Goal: Task Accomplishment & Management: Manage account settings

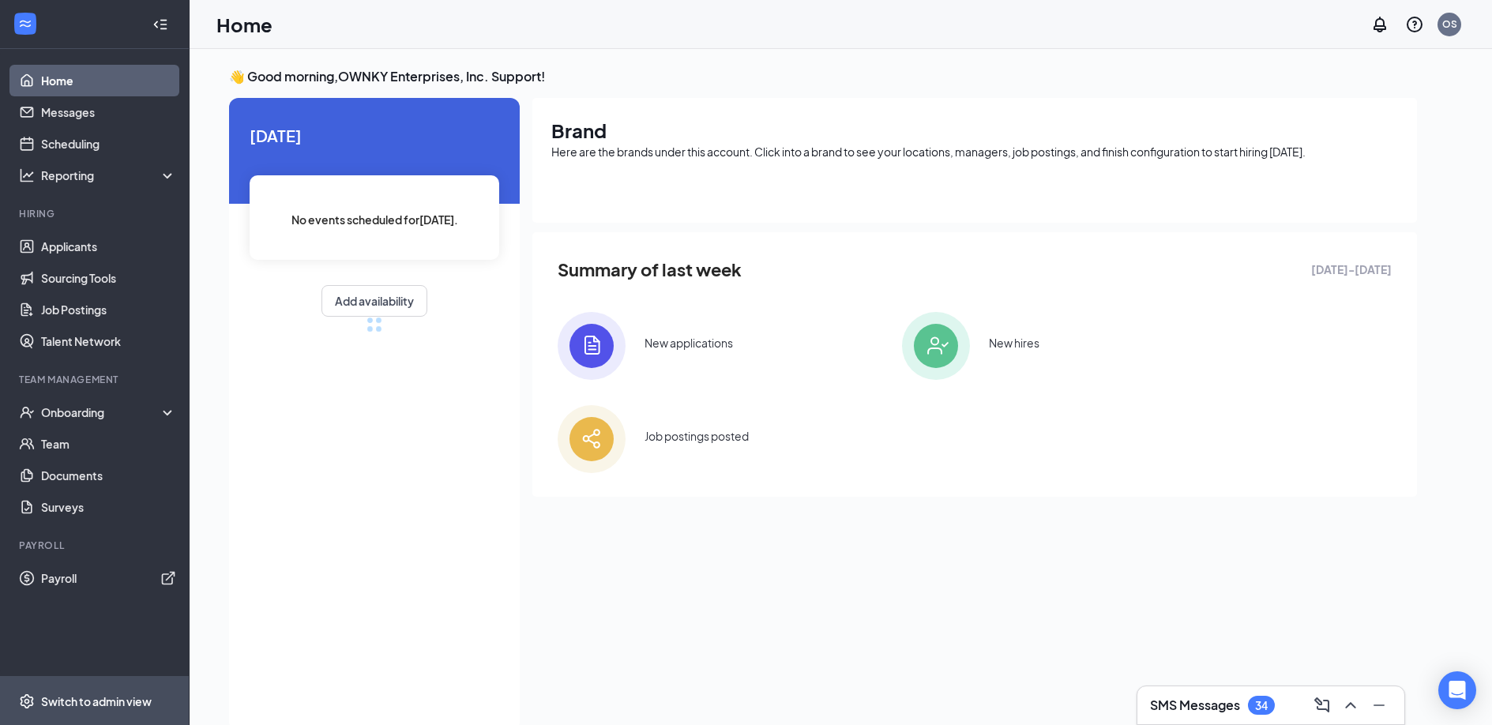
click at [84, 704] on div "Switch to admin view" at bounding box center [96, 701] width 111 height 16
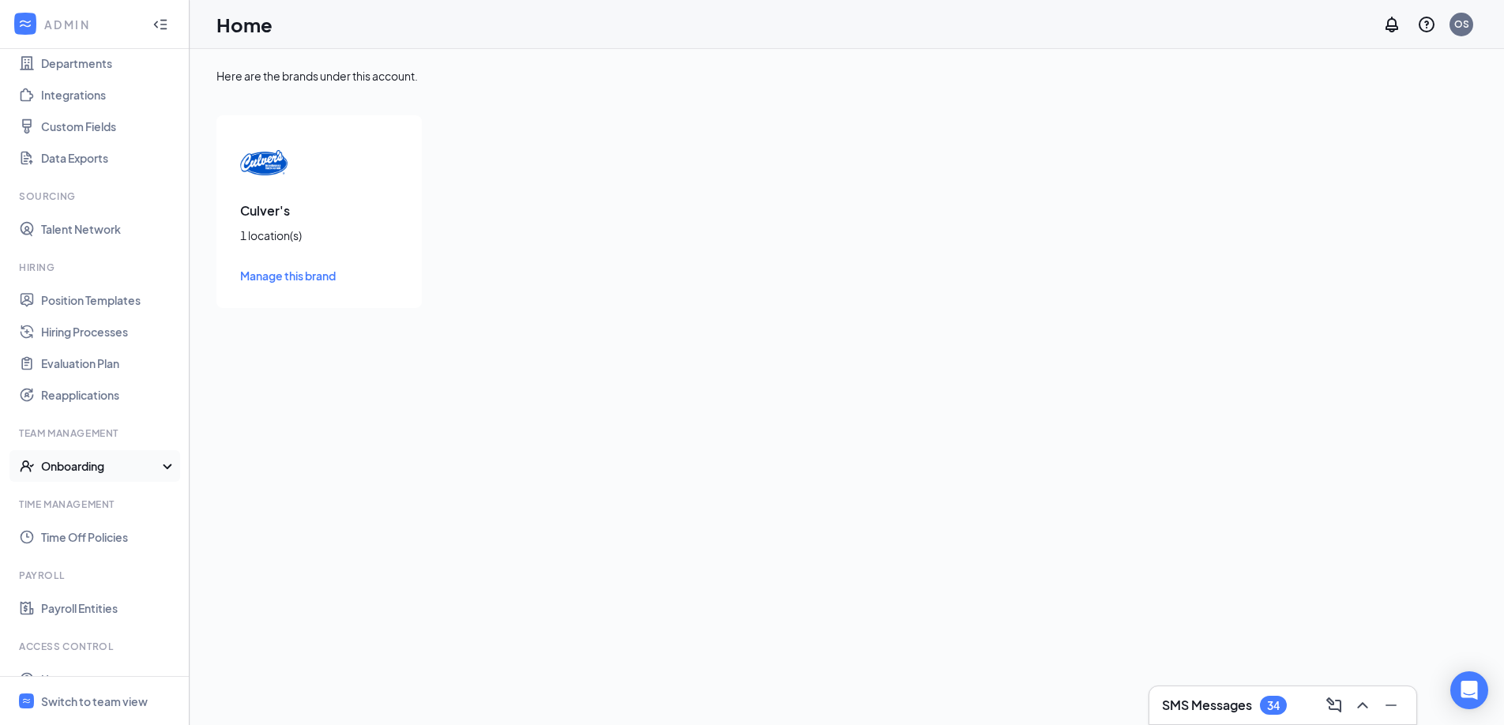
scroll to position [208, 0]
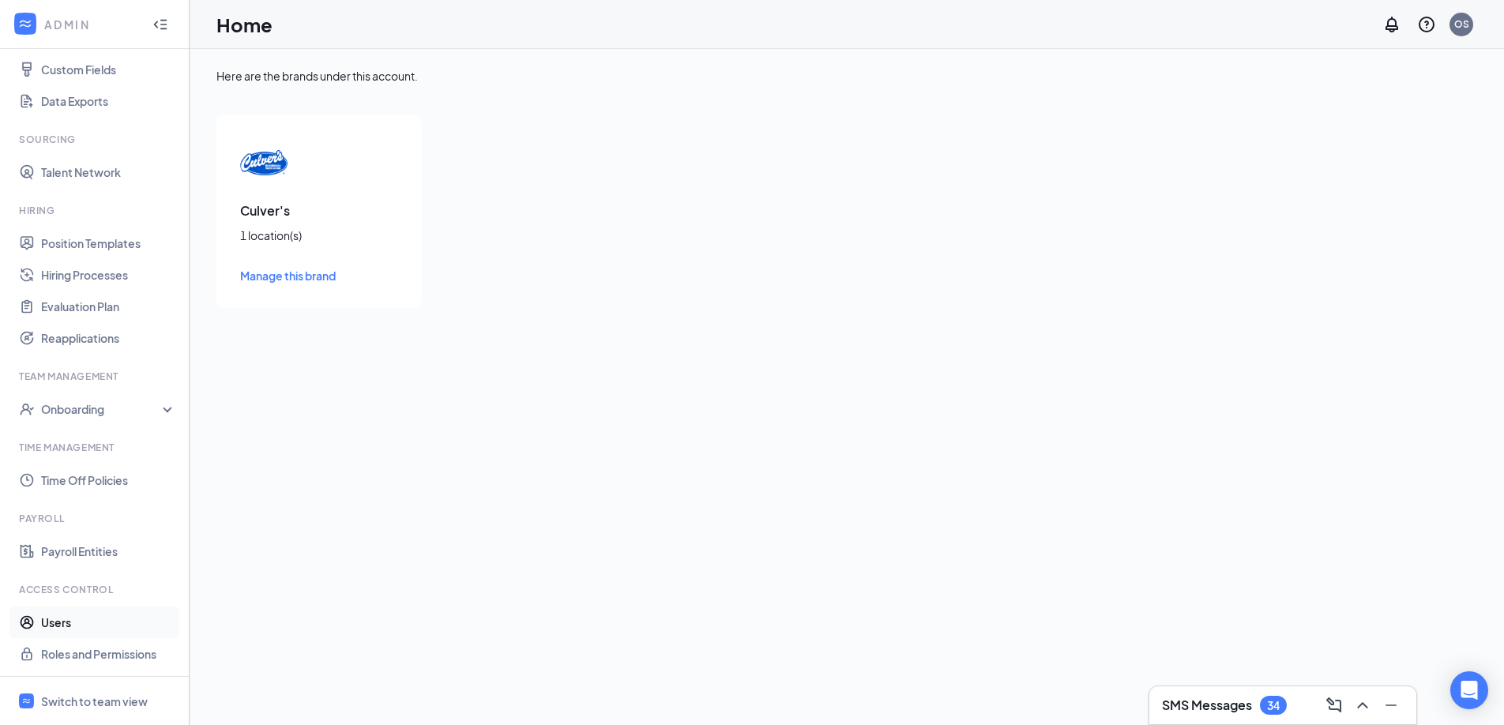
click at [81, 625] on link "Users" at bounding box center [108, 622] width 135 height 32
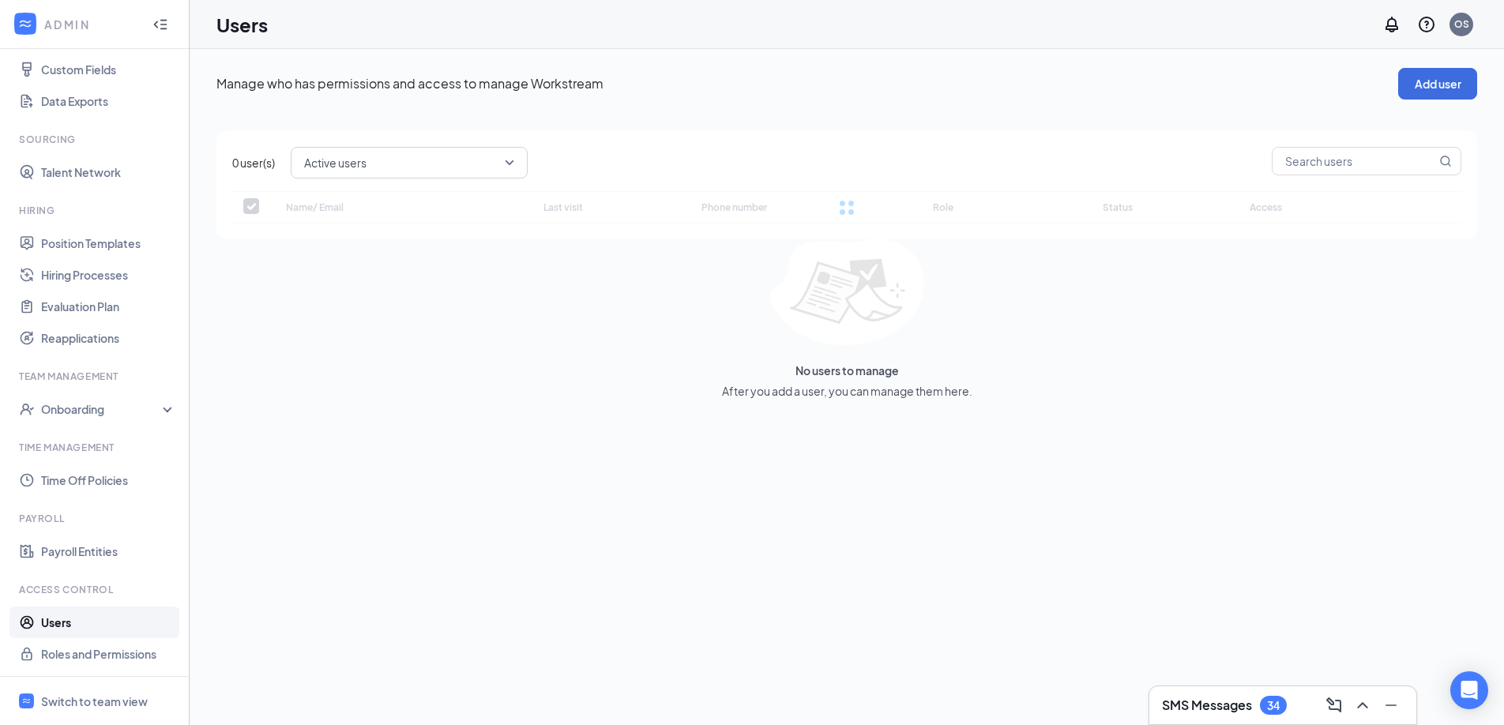
checkbox input "false"
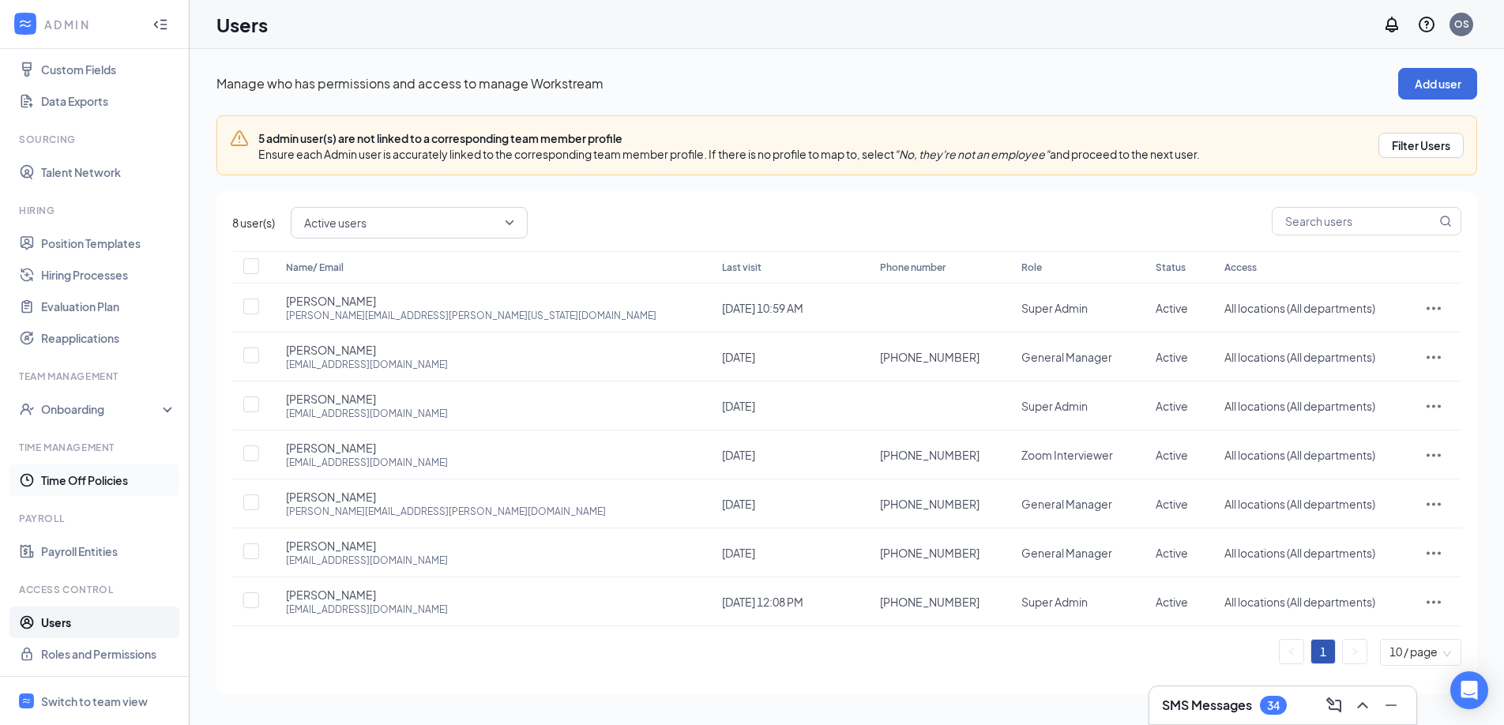
click at [105, 486] on link "Time Off Policies" at bounding box center [108, 480] width 135 height 32
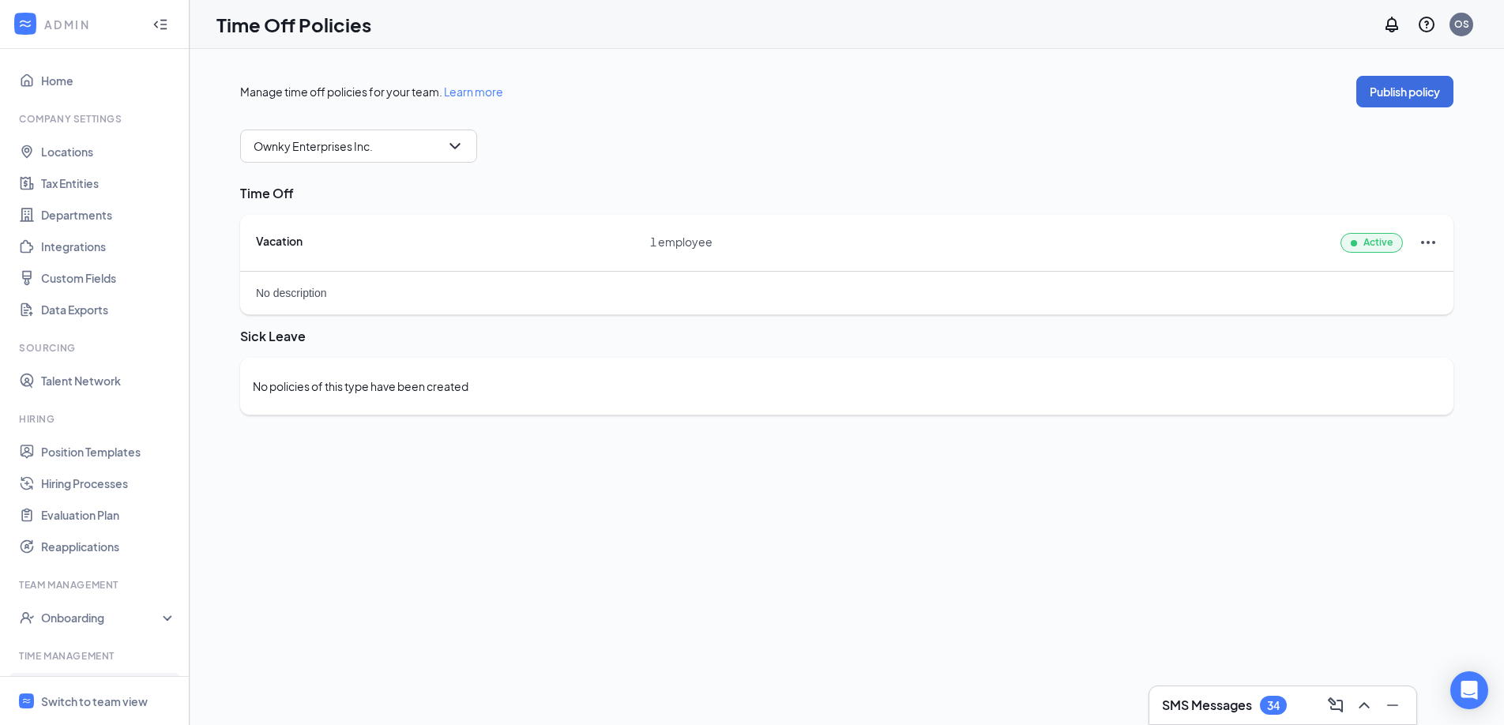
click at [475, 246] on div "Vacation" at bounding box center [453, 241] width 394 height 16
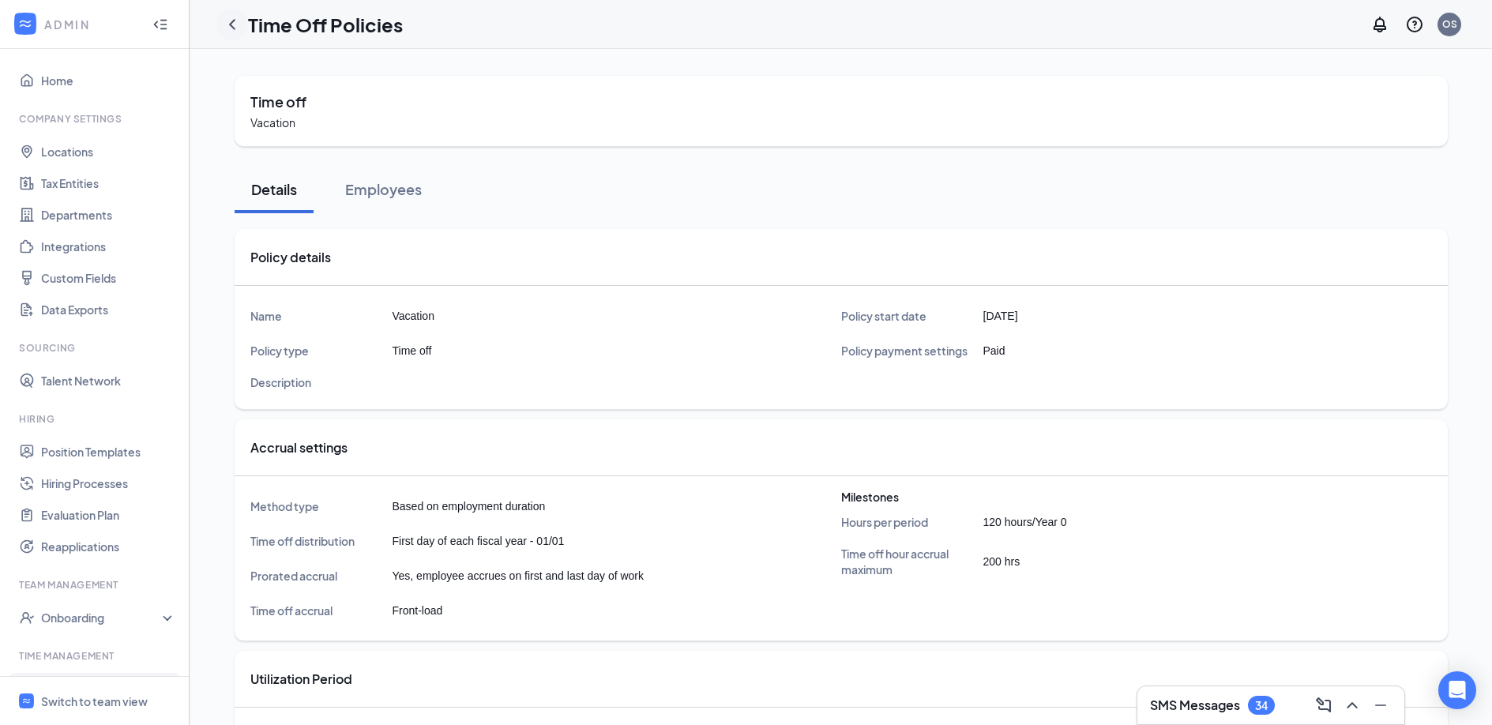
click at [237, 27] on icon "ChevronLeft" at bounding box center [232, 24] width 19 height 19
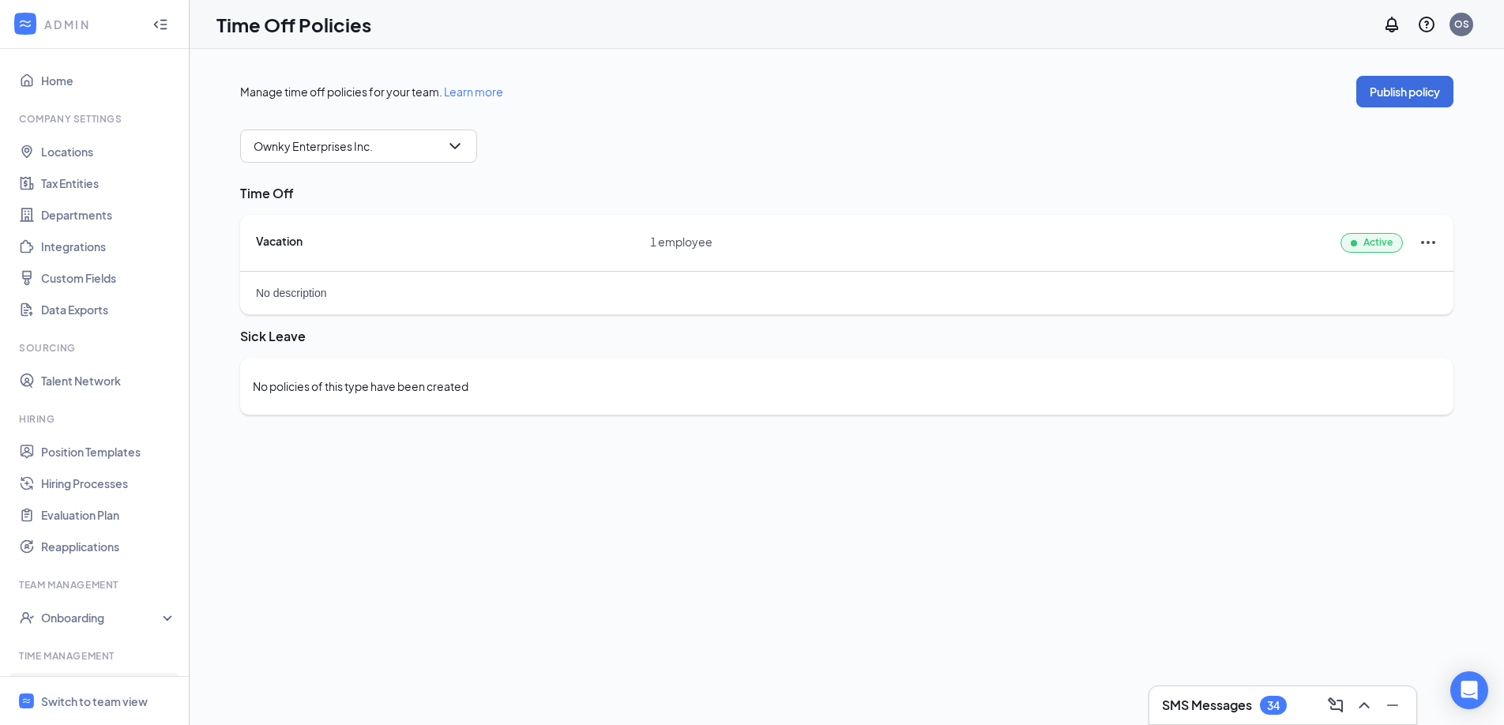
click at [1434, 238] on icon "Ellipses" at bounding box center [1427, 242] width 19 height 19
click at [1355, 280] on span "Manage employee time off" at bounding box center [1317, 276] width 141 height 14
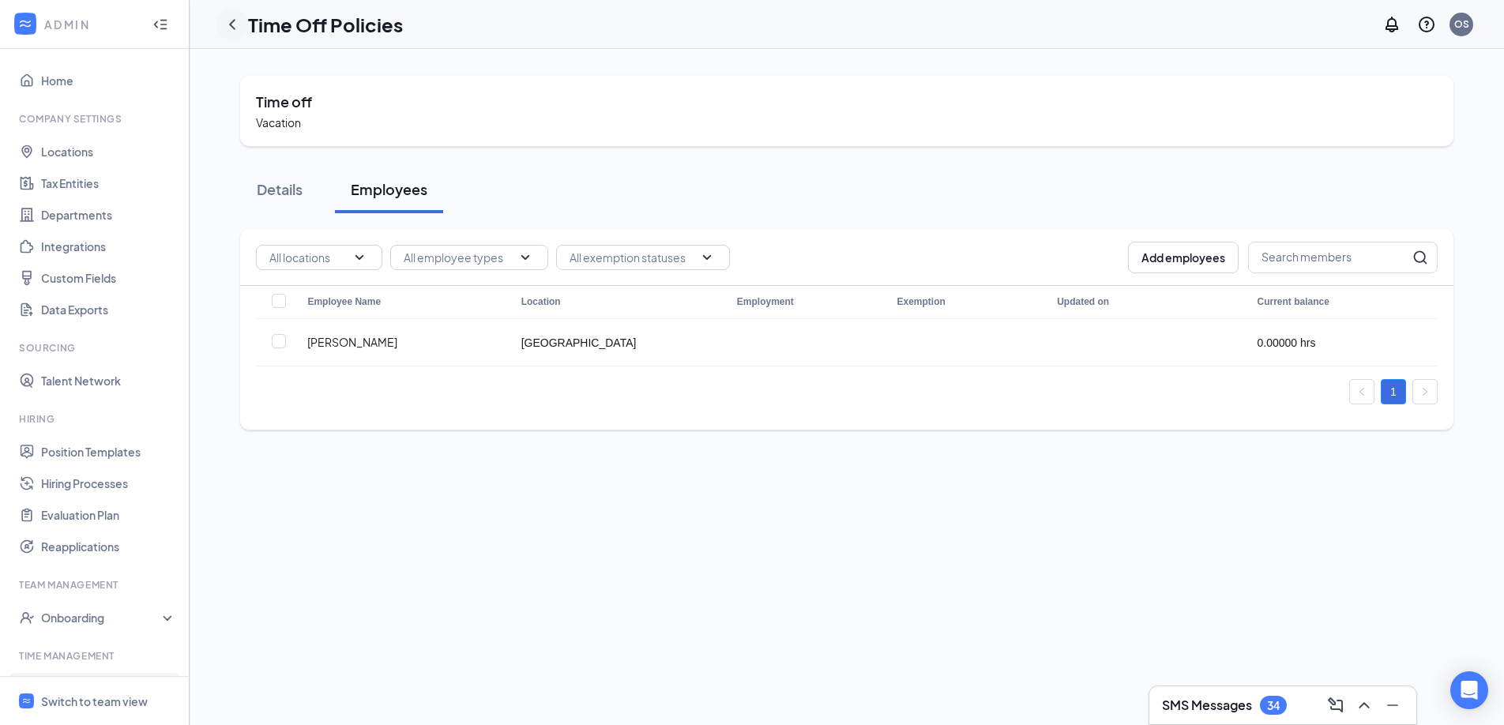
click at [231, 26] on icon "ChevronLeft" at bounding box center [232, 24] width 19 height 19
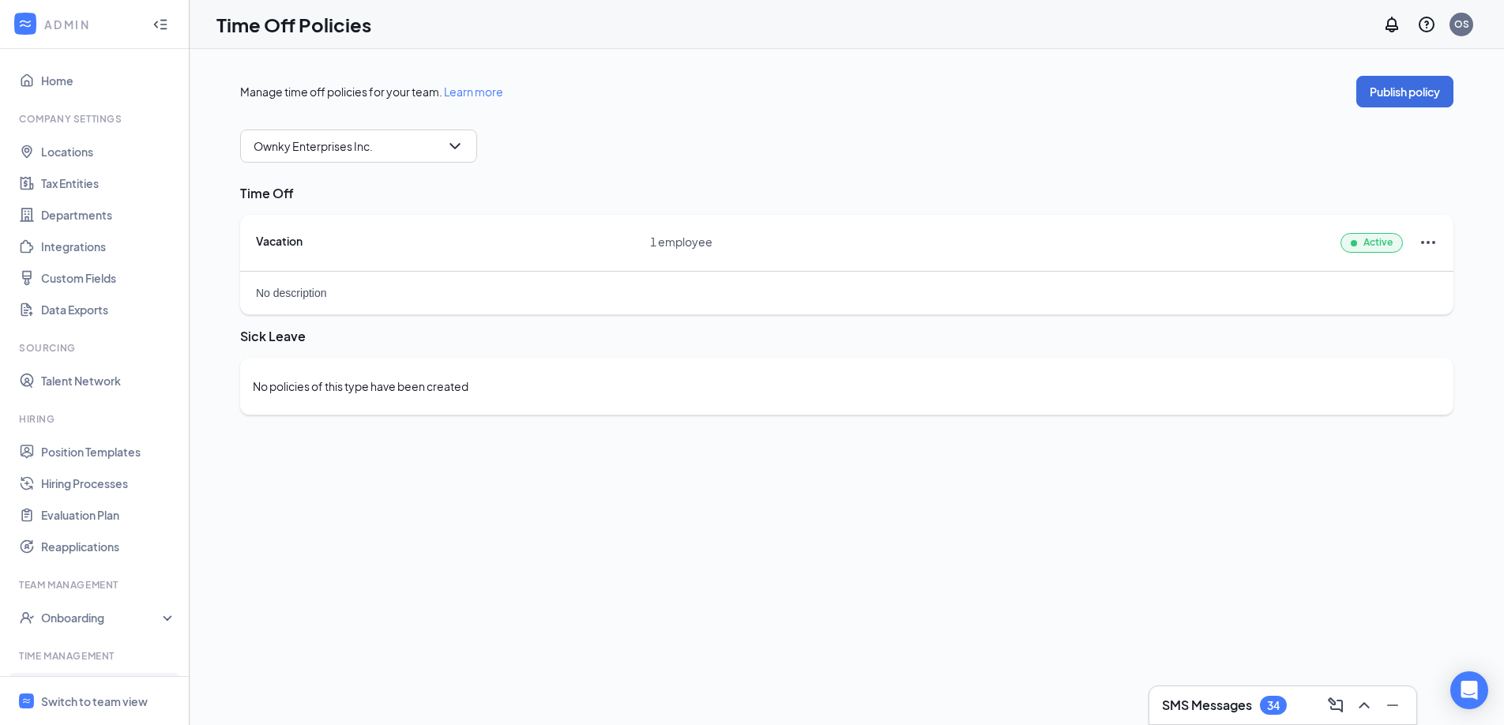
click at [1418, 239] on icon "Ellipses" at bounding box center [1427, 242] width 19 height 19
click at [1315, 313] on span "Edit policy" at bounding box center [1335, 313] width 177 height 17
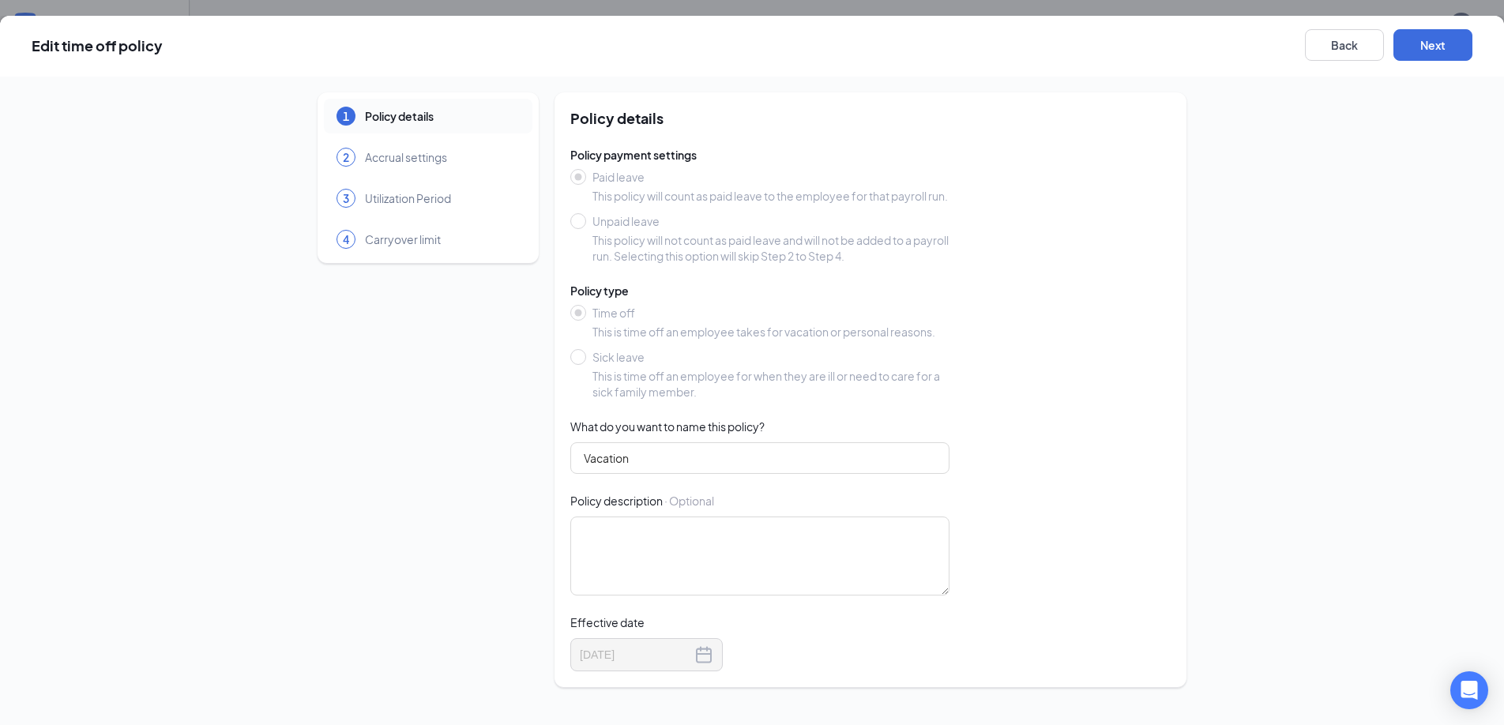
click at [430, 170] on div "2 Accrual settings" at bounding box center [428, 157] width 208 height 35
click at [1441, 39] on button "Next" at bounding box center [1432, 45] width 79 height 32
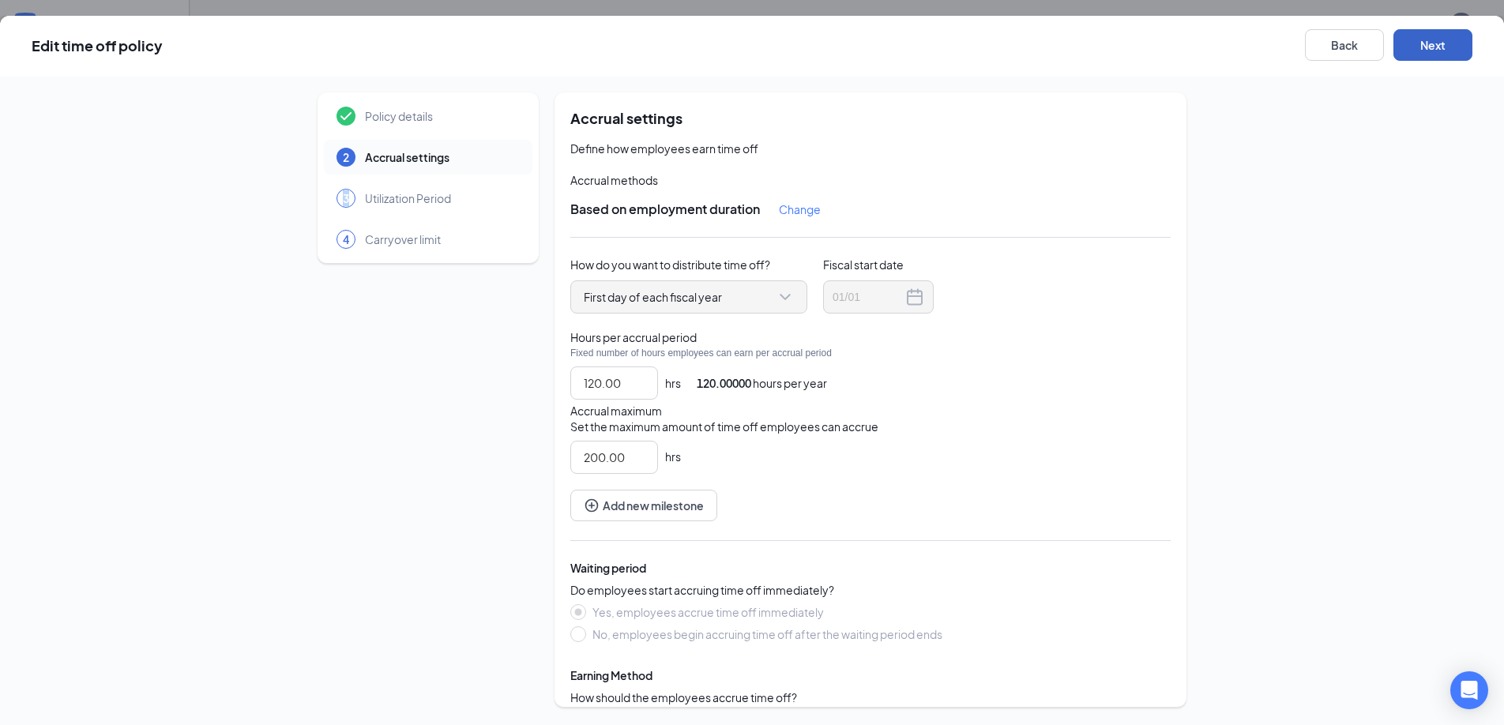
click at [1442, 42] on button "Next" at bounding box center [1432, 45] width 79 height 32
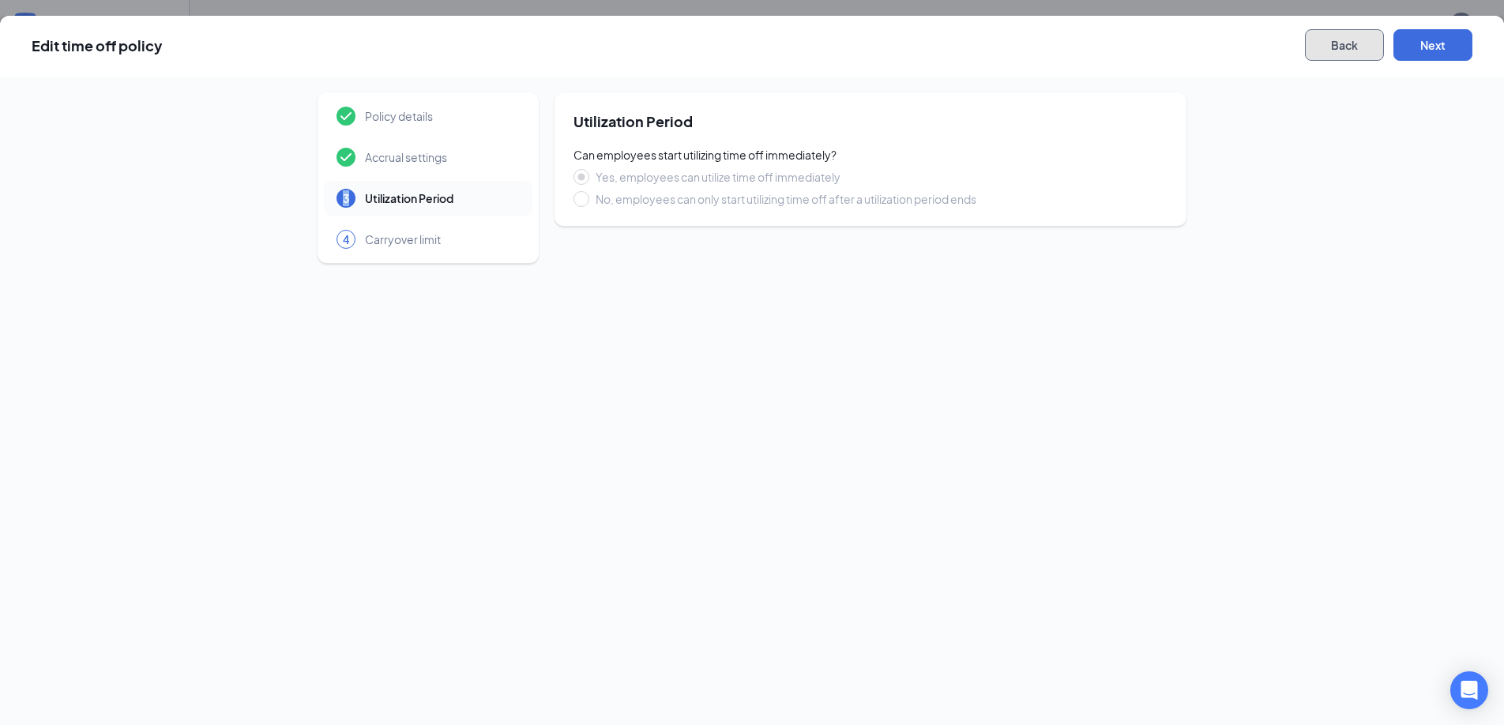
click at [1373, 51] on button "Back" at bounding box center [1344, 45] width 79 height 32
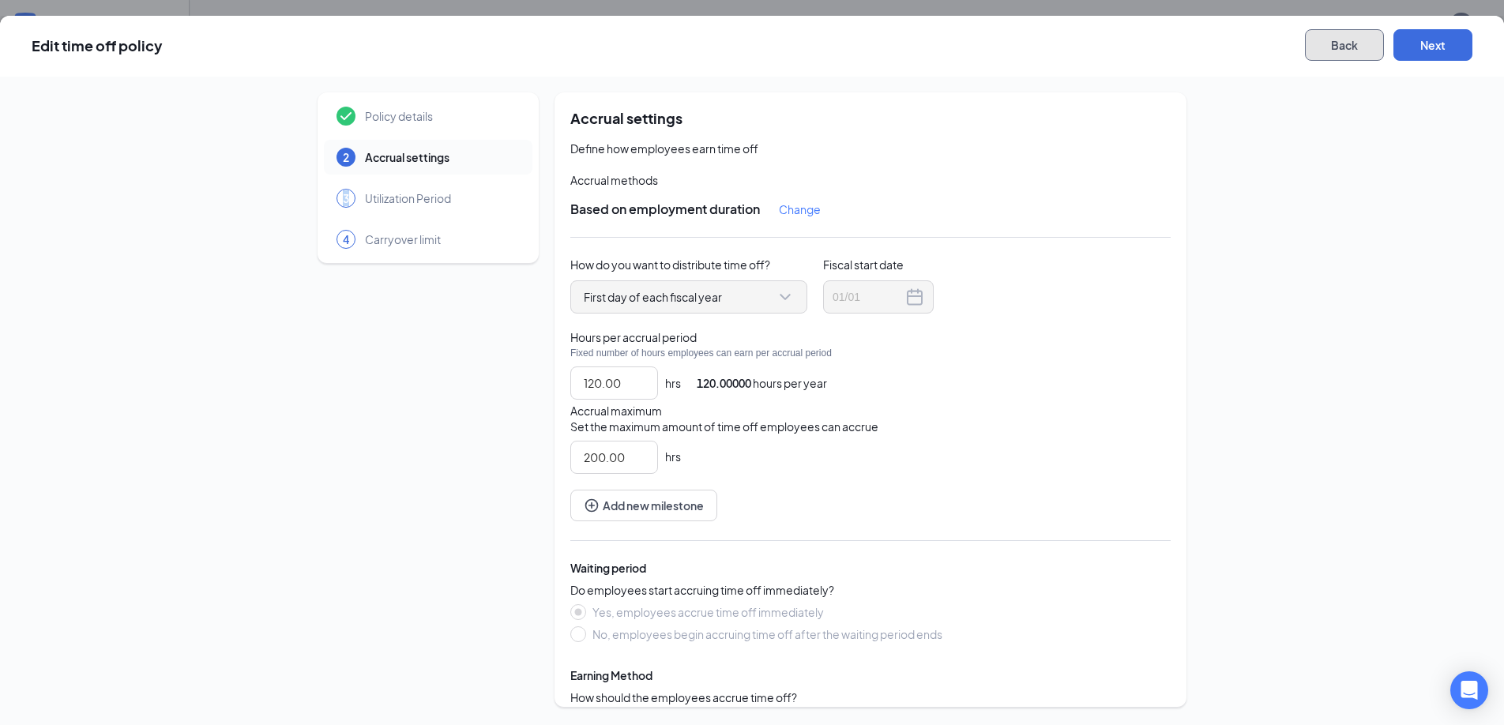
scroll to position [53, 0]
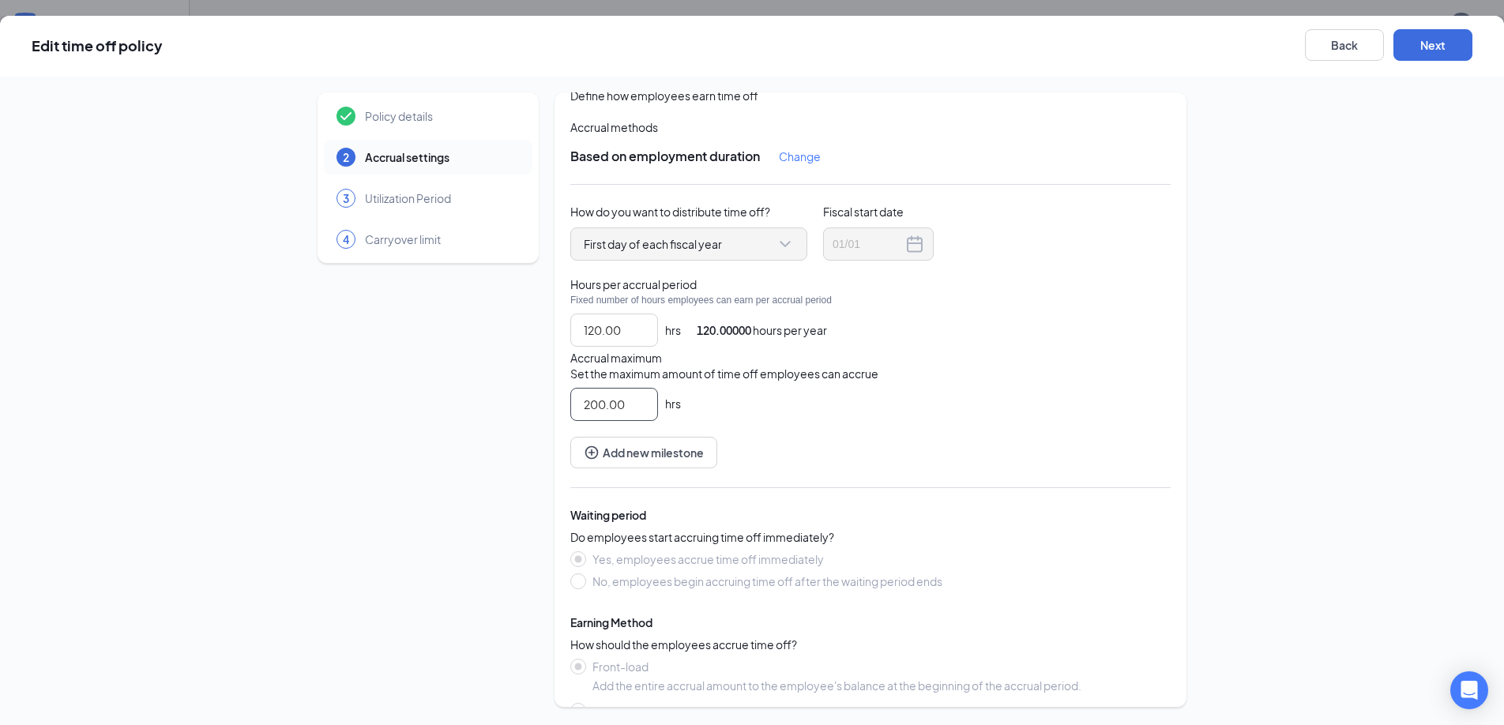
click at [627, 407] on input "200.00" at bounding box center [614, 405] width 86 height 32
type input "120.00"
click at [809, 393] on div "Accrual maximum Set the maximum amount of time off employees can accrue 120.00 …" at bounding box center [870, 385] width 600 height 71
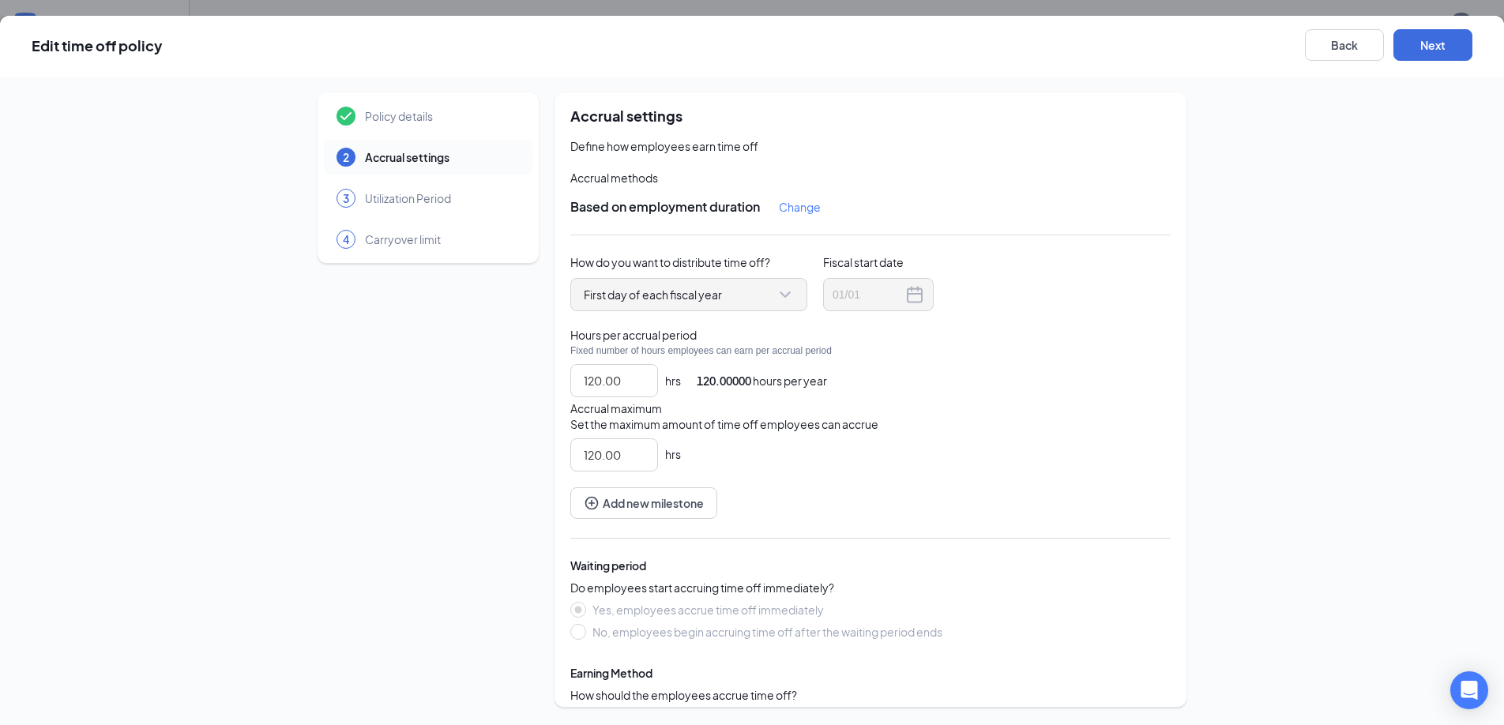
scroll to position [0, 0]
click at [1418, 52] on button "Next" at bounding box center [1432, 45] width 79 height 32
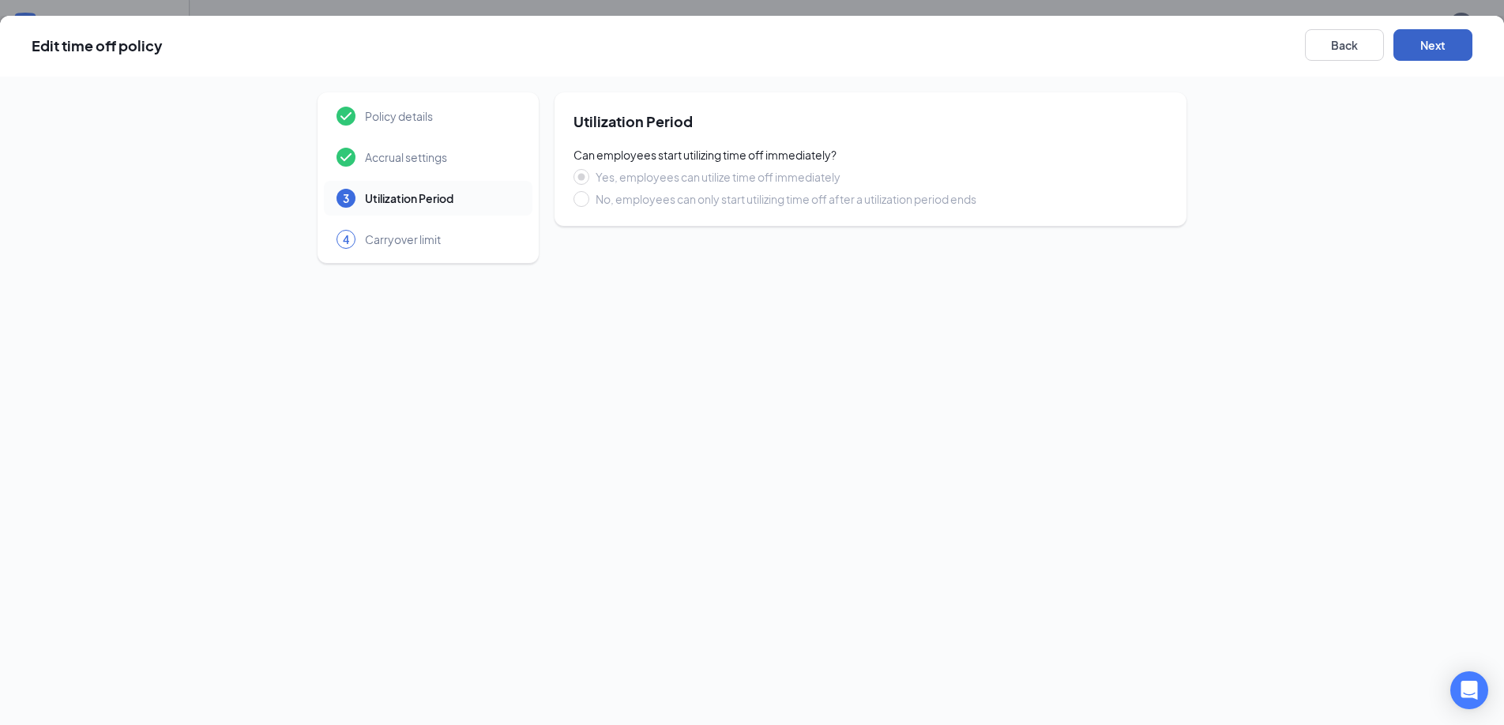
click at [1425, 50] on button "Next" at bounding box center [1432, 45] width 79 height 32
click at [1425, 50] on button "Save" at bounding box center [1432, 45] width 79 height 32
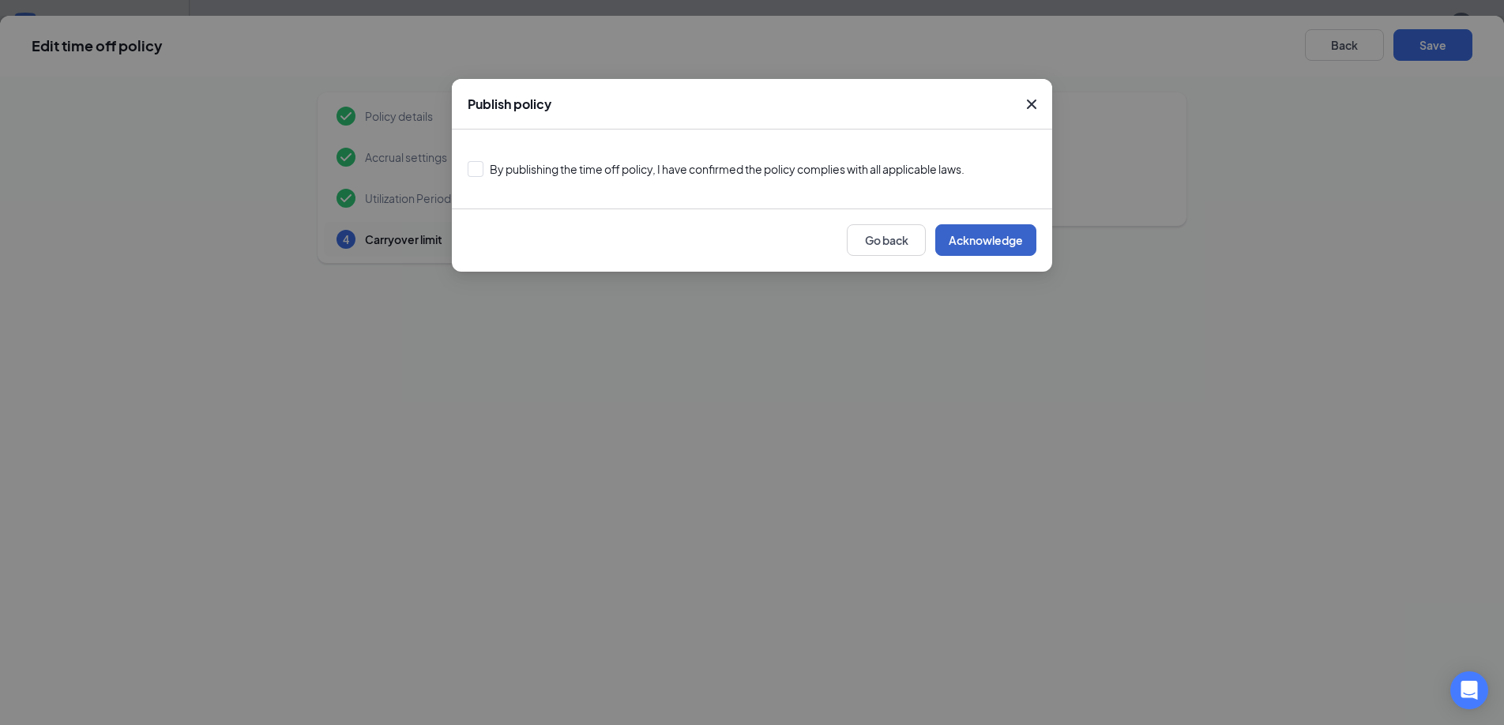
click at [1015, 239] on button "Acknowledge" at bounding box center [985, 240] width 101 height 32
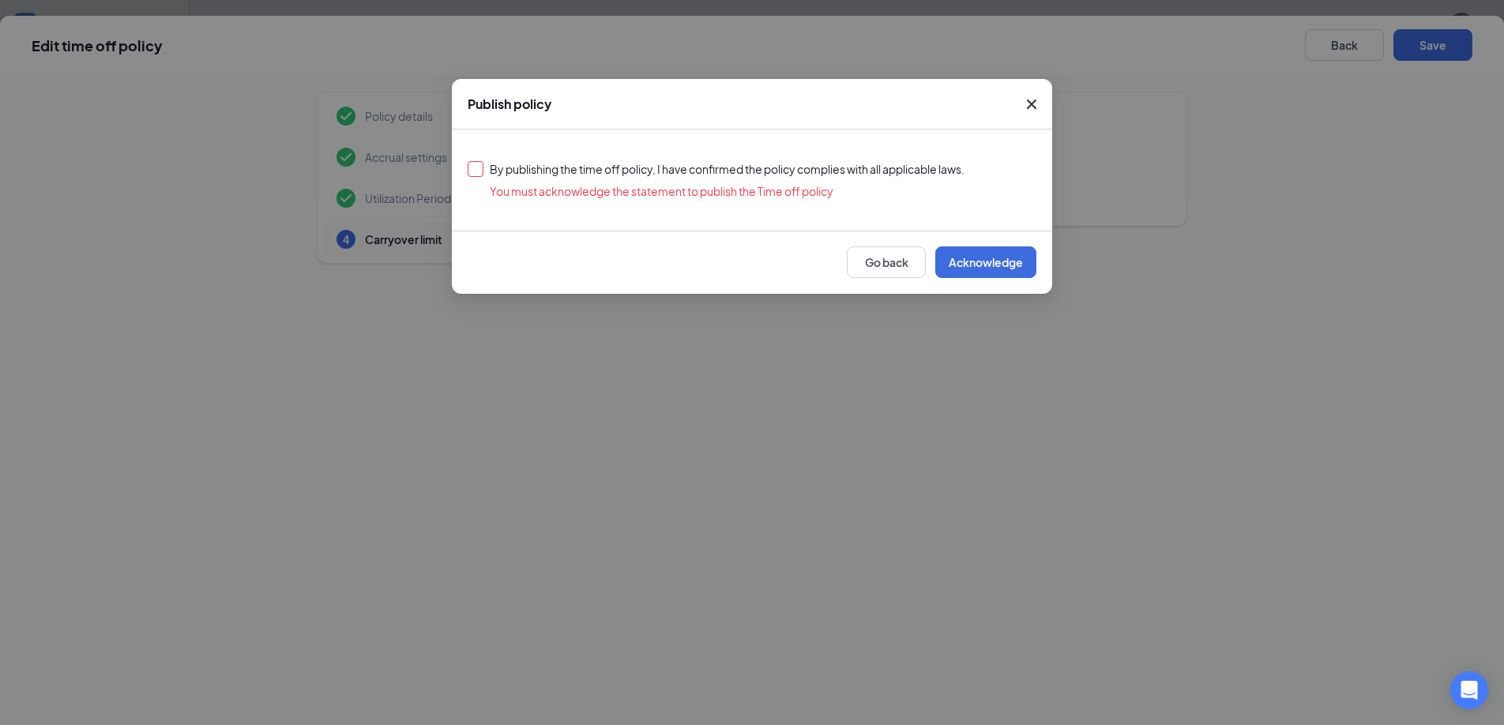
click at [511, 173] on input "By publishing the time off policy, I have confirmed the policy complies with al…" at bounding box center [751, 169] width 569 height 16
checkbox input "true"
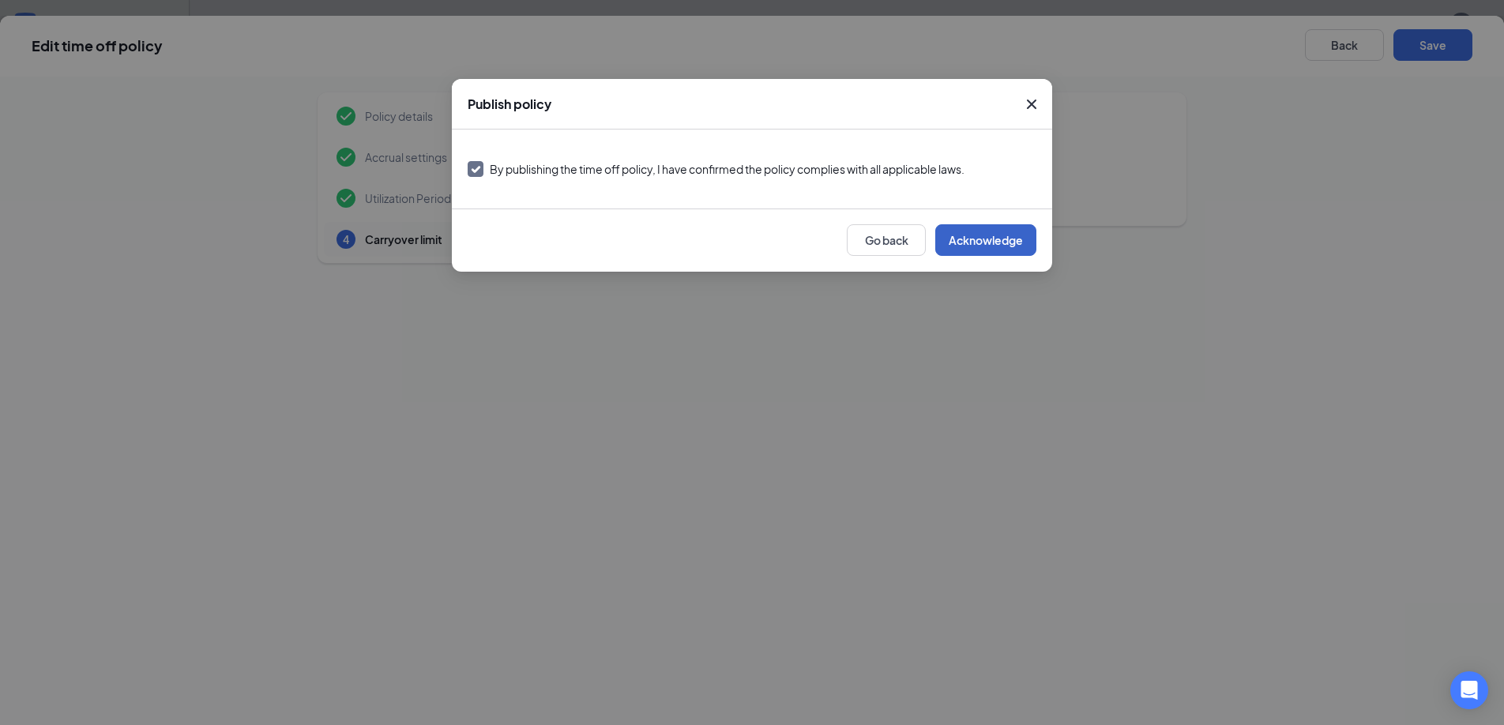
click at [990, 242] on button "Acknowledge" at bounding box center [985, 240] width 101 height 32
